Goal: Transaction & Acquisition: Book appointment/travel/reservation

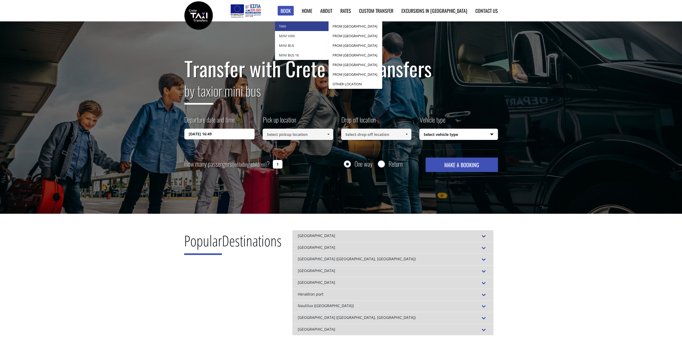
click at [311, 24] on link "Taxi" at bounding box center [302, 26] width 54 height 10
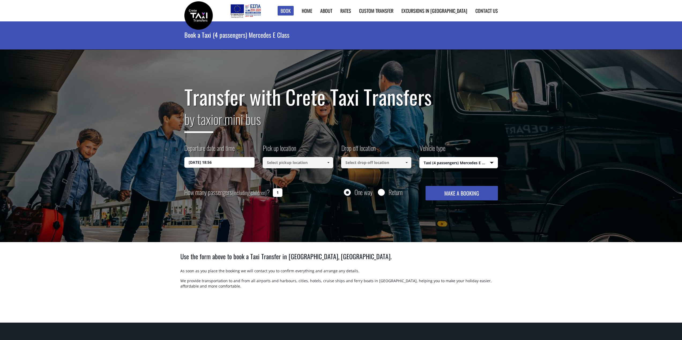
select select "540"
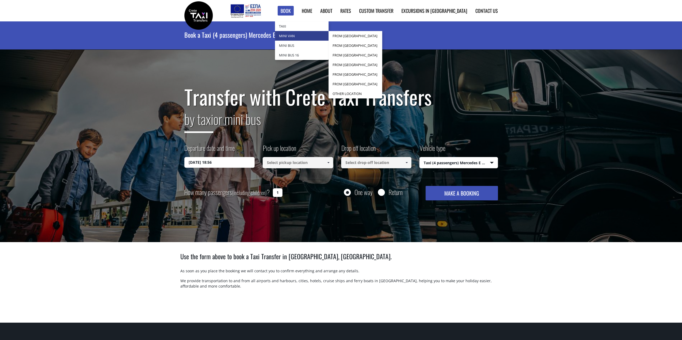
click at [313, 36] on link "Mini Van" at bounding box center [302, 36] width 54 height 10
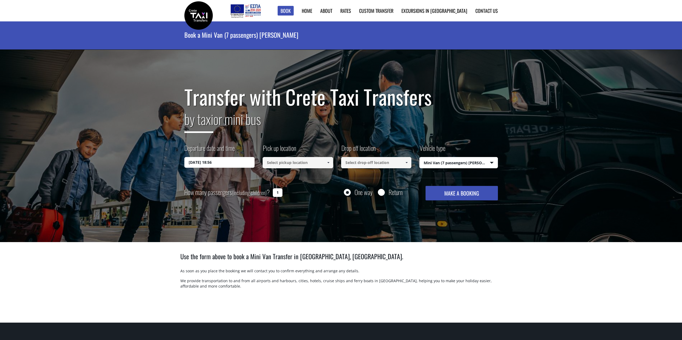
select select "541"
click at [297, 163] on input at bounding box center [298, 162] width 70 height 11
click at [376, 25] on link "Find Rates in Table" at bounding box center [365, 26] width 54 height 10
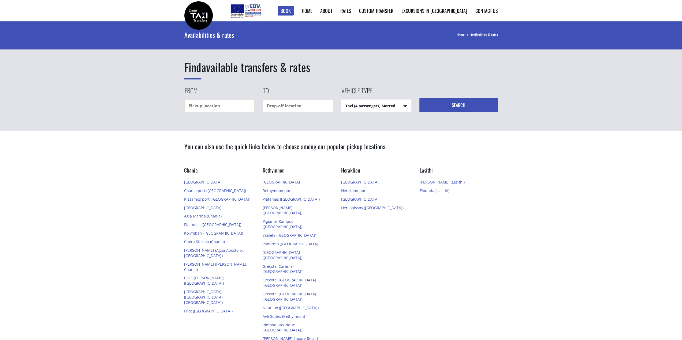
click at [199, 181] on link "[GEOGRAPHIC_DATA]" at bounding box center [203, 182] width 38 height 5
drag, startPoint x: 264, startPoint y: 26, endPoint x: 273, endPoint y: 23, distance: 9.1
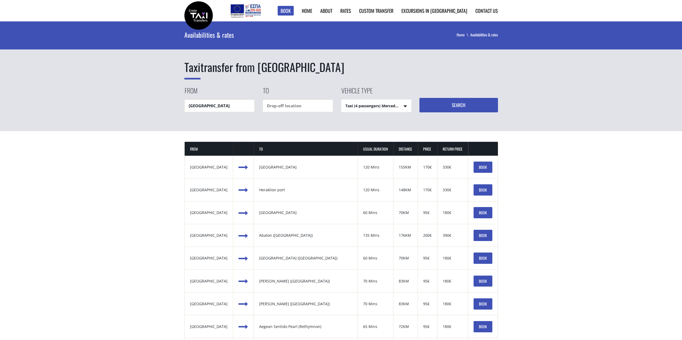
click at [478, 167] on link "BOOK" at bounding box center [482, 167] width 19 height 11
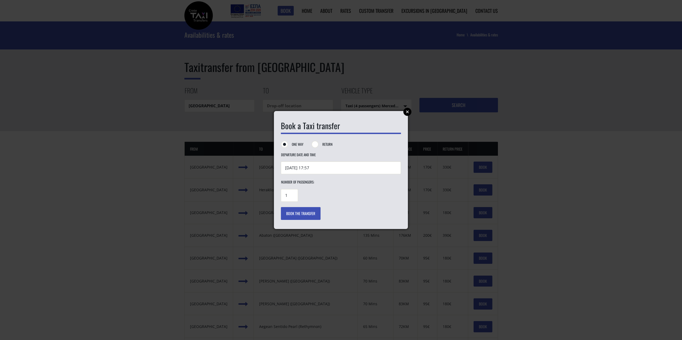
click at [295, 215] on button "Book the transfer" at bounding box center [301, 213] width 40 height 13
